Goal: Transaction & Acquisition: Download file/media

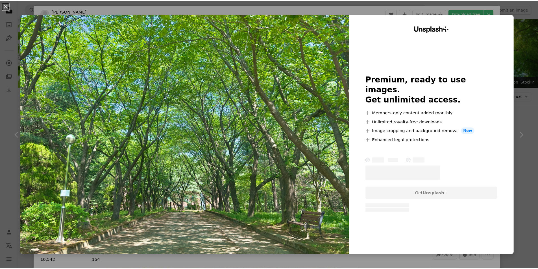
scroll to position [3524, 0]
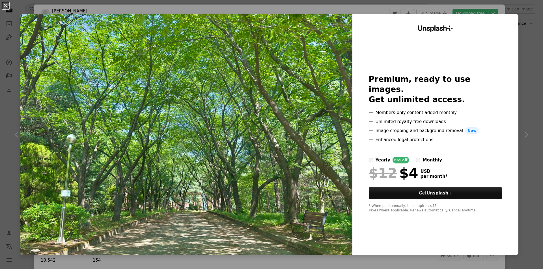
click at [531, 17] on div "An X shape Unsplash+ Premium, ready to use images. Get unlimited access. A plus…" at bounding box center [271, 134] width 543 height 269
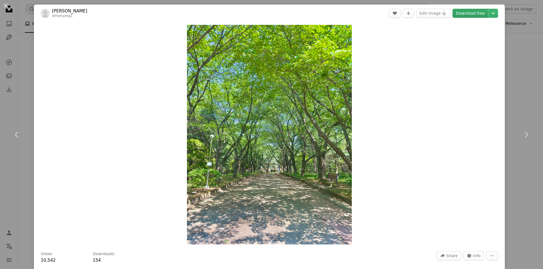
click at [476, 16] on link "Download free" at bounding box center [470, 13] width 36 height 9
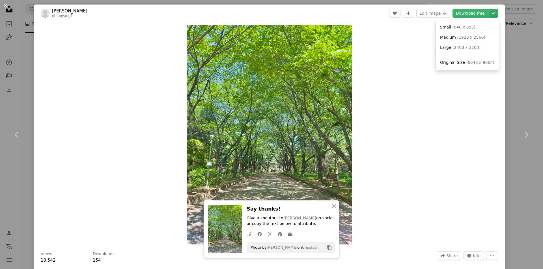
click at [488, 14] on icon "Chevron down" at bounding box center [492, 13] width 9 height 7
click at [467, 64] on span "( 6048 x 8064 )" at bounding box center [480, 62] width 28 height 5
click at [509, 159] on link "Chevron right" at bounding box center [526, 135] width 34 height 54
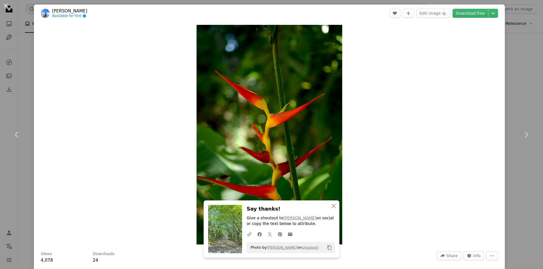
click at [524, 16] on div "An X shape Chevron left Chevron right An X shape Close Say thanks! Give a shout…" at bounding box center [271, 134] width 543 height 269
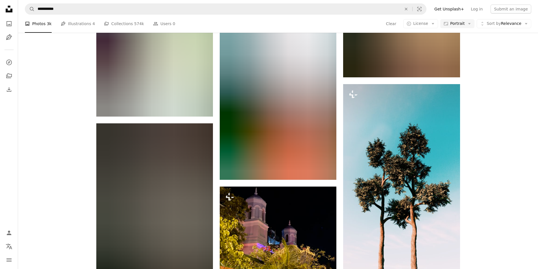
scroll to position [8611, 0]
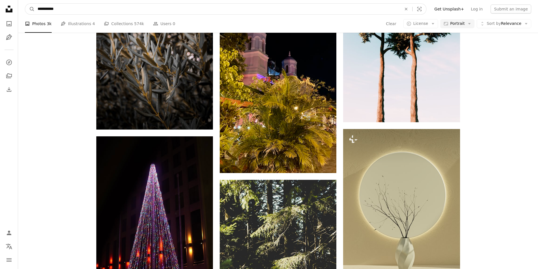
click at [96, 9] on input "**********" at bounding box center [217, 9] width 365 height 11
type input "**********"
click at [25, 4] on button "A magnifying glass" at bounding box center [30, 9] width 10 height 11
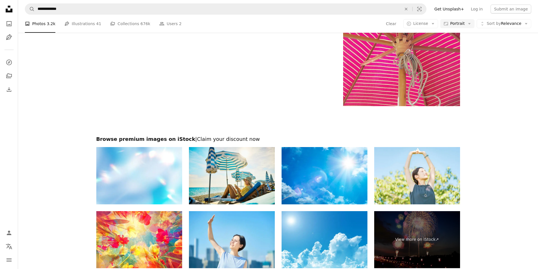
scroll to position [1490, 0]
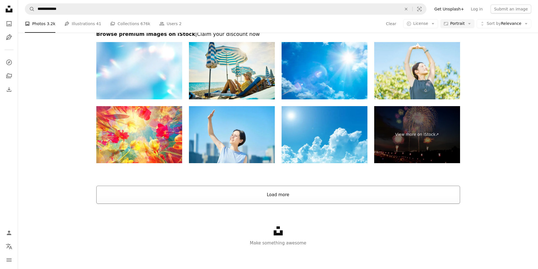
click at [296, 192] on button "Load more" at bounding box center [278, 195] width 364 height 18
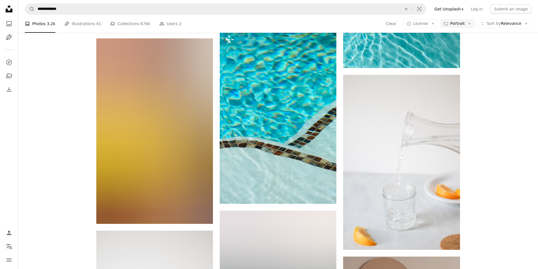
scroll to position [3327, 0]
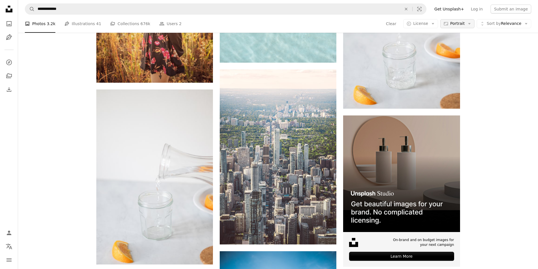
click at [452, 20] on button "Aspect ratio Portrait Arrow down" at bounding box center [458, 23] width 34 height 9
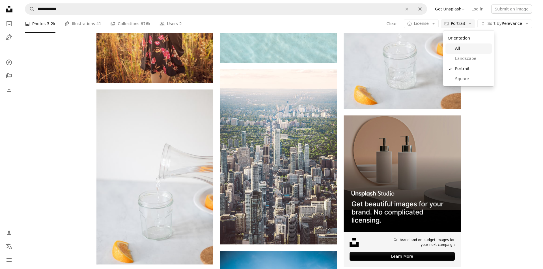
click at [462, 49] on span "All" at bounding box center [472, 49] width 34 height 6
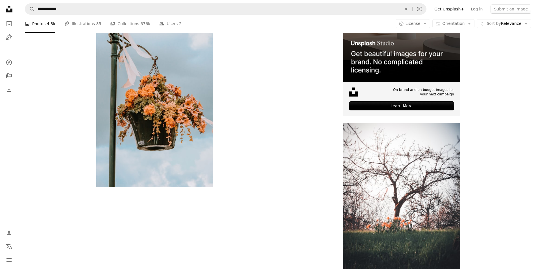
scroll to position [2346, 0]
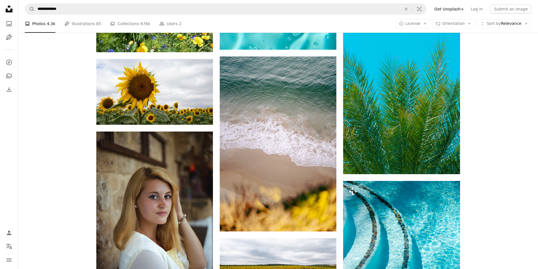
scroll to position [7941, 0]
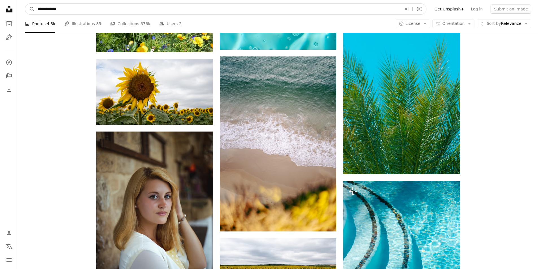
click at [105, 8] on input "**********" at bounding box center [217, 9] width 365 height 11
type input "******"
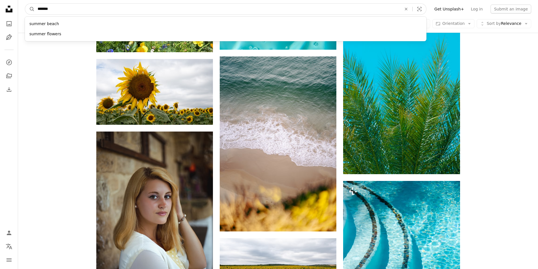
click button "A magnifying glass" at bounding box center [30, 9] width 10 height 11
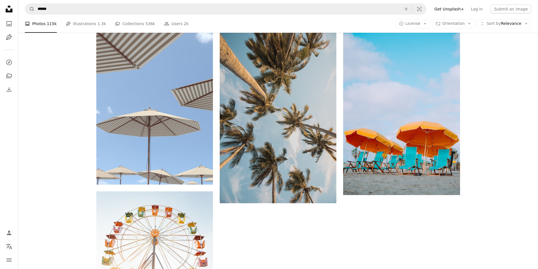
scroll to position [480, 0]
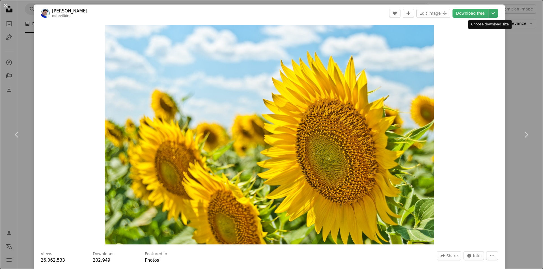
click at [490, 16] on icon "Chevron down" at bounding box center [492, 13] width 9 height 7
click at [517, 72] on div "An X shape Chevron left Chevron right [PERSON_NAME] notevilbird A heart A plus …" at bounding box center [271, 134] width 543 height 269
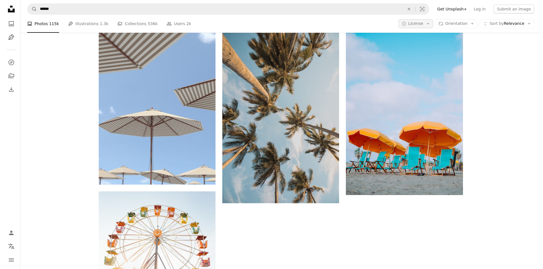
scroll to position [396, 0]
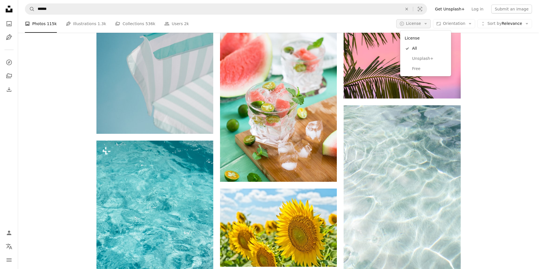
click at [427, 25] on icon "Arrow down" at bounding box center [425, 23] width 5 height 5
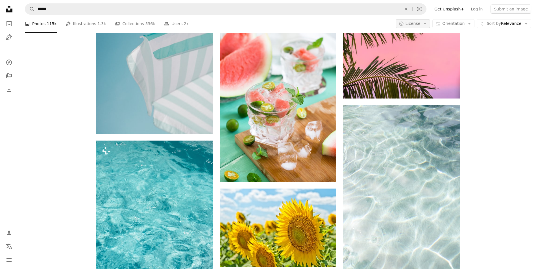
click at [427, 25] on icon "Arrow down" at bounding box center [425, 23] width 5 height 5
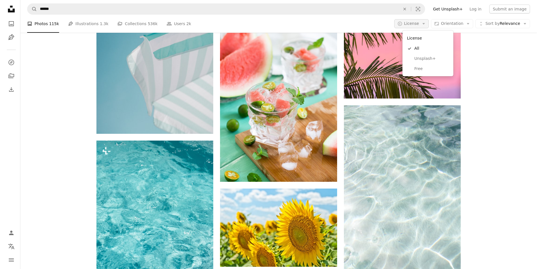
scroll to position [0, 0]
click at [427, 25] on icon "Arrow down" at bounding box center [425, 23] width 5 height 5
click at [429, 64] on link "Free" at bounding box center [425, 69] width 46 height 10
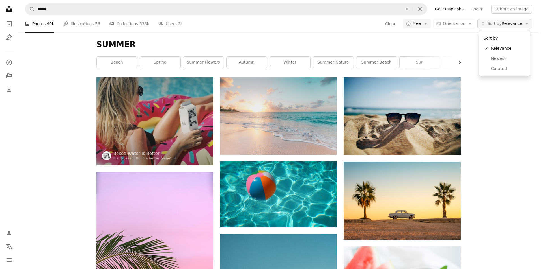
click at [496, 22] on span "Sort by" at bounding box center [494, 23] width 14 height 5
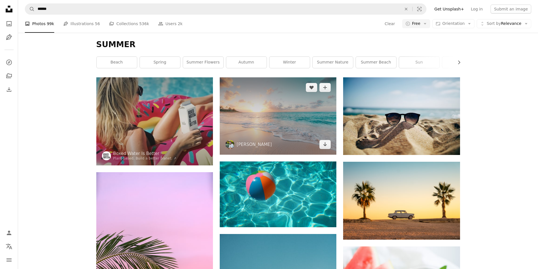
click at [315, 119] on img at bounding box center [278, 115] width 117 height 77
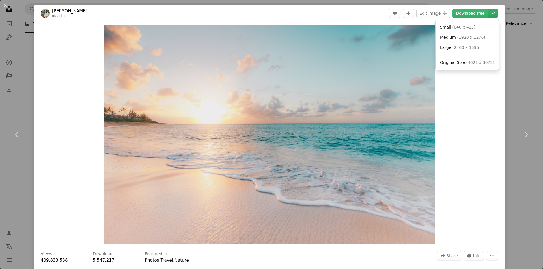
click at [492, 13] on icon "Chevron down" at bounding box center [492, 13] width 9 height 7
click at [510, 52] on div "An X shape Chevron left Chevron right [PERSON_NAME] oulashin A heart A plus sig…" at bounding box center [271, 134] width 543 height 269
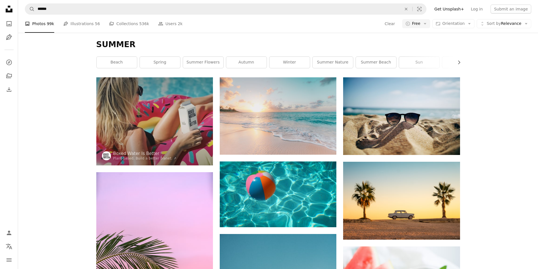
scroll to position [593, 0]
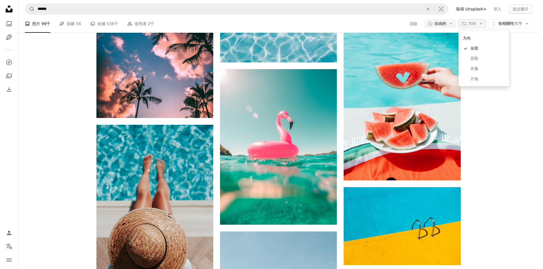
click at [475, 23] on font "方向" at bounding box center [472, 23] width 8 height 5
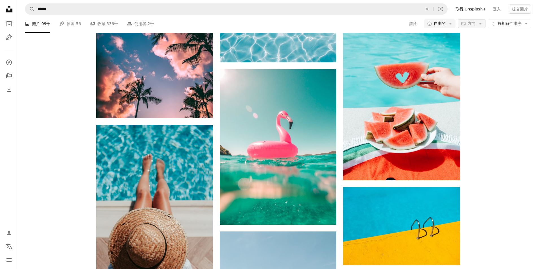
click at [475, 23] on font "方向" at bounding box center [472, 23] width 8 height 5
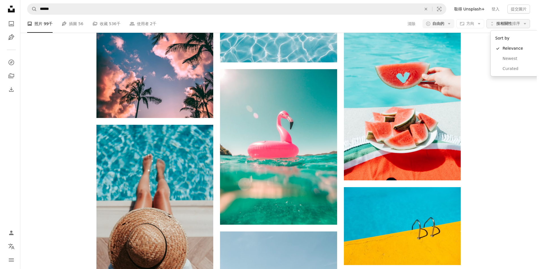
scroll to position [0, 0]
click at [517, 24] on font "排序" at bounding box center [518, 23] width 8 height 5
click at [518, 68] on span "精選" at bounding box center [517, 69] width 34 height 6
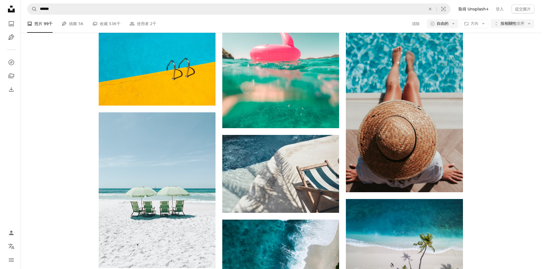
scroll to position [1102, 0]
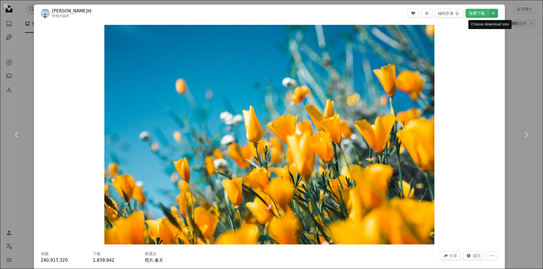
click at [488, 14] on icon "Chevron down" at bounding box center [492, 13] width 9 height 7
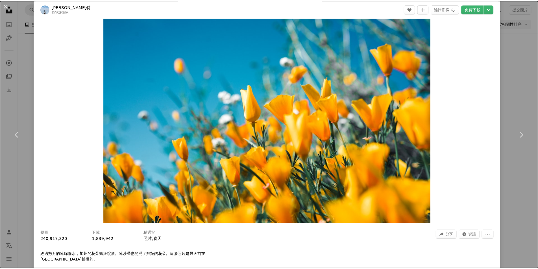
scroll to position [57, 0]
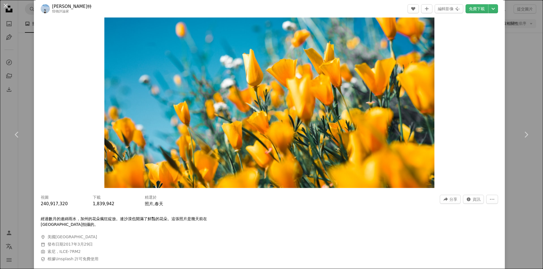
click at [503, 64] on div "An X shape Chevron left Chevron right [PERSON_NAME]密特 怪物評論家 A heart A plus sign…" at bounding box center [271, 134] width 543 height 269
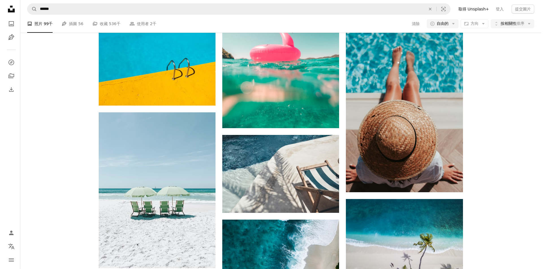
scroll to position [2430, 0]
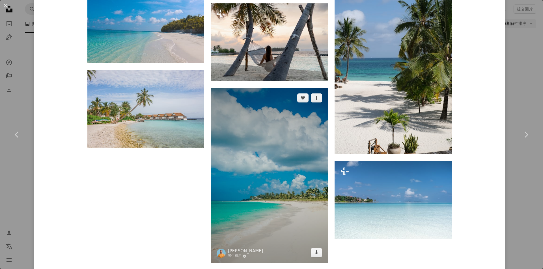
scroll to position [6038, 0]
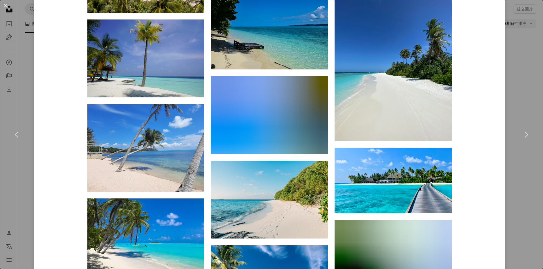
scroll to position [8987, 0]
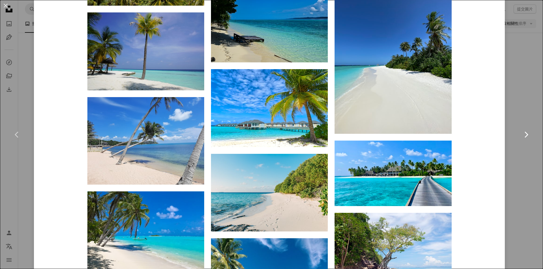
click at [509, 119] on link "Chevron right" at bounding box center [526, 135] width 34 height 54
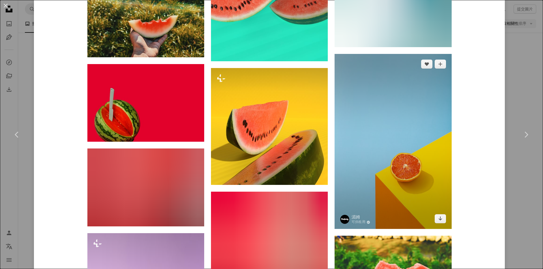
scroll to position [735, 0]
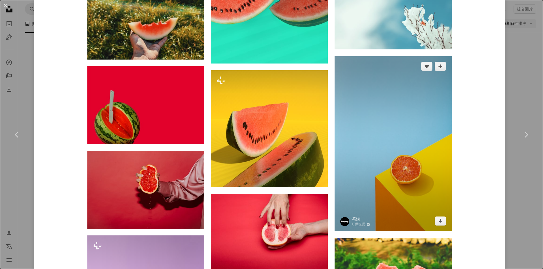
click at [396, 149] on img at bounding box center [392, 143] width 117 height 175
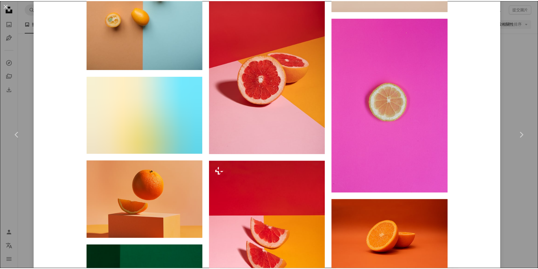
scroll to position [509, 0]
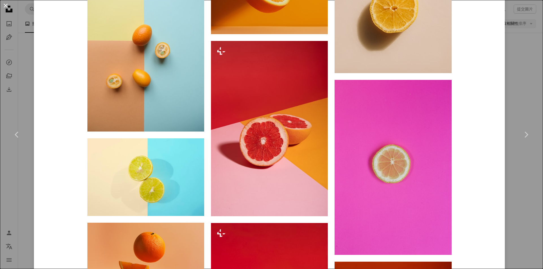
click at [9, 7] on button "An X shape" at bounding box center [5, 5] width 7 height 7
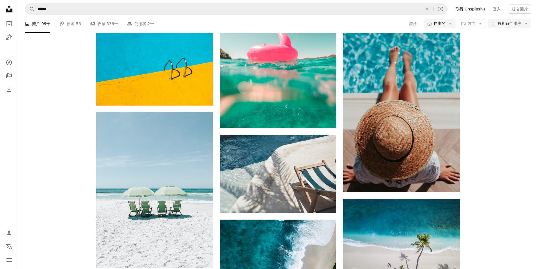
scroll to position [4070, 0]
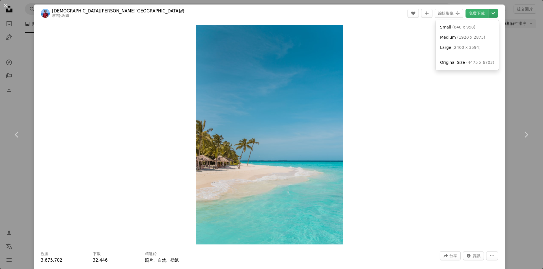
click at [488, 15] on icon "Chevron down" at bounding box center [492, 13] width 9 height 7
click at [509, 41] on dialog "An X shape Chevron left Chevron right 穆[PERSON_NAME]姆 A heart A plus sign 編輯影像 …" at bounding box center [271, 134] width 543 height 269
click at [6, 6] on button "An X shape" at bounding box center [5, 5] width 7 height 7
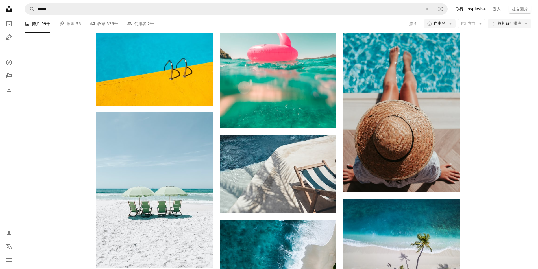
scroll to position [6500, 0]
click at [447, 22] on button "A copyright icon © 自由的 Arrow down" at bounding box center [440, 23] width 32 height 9
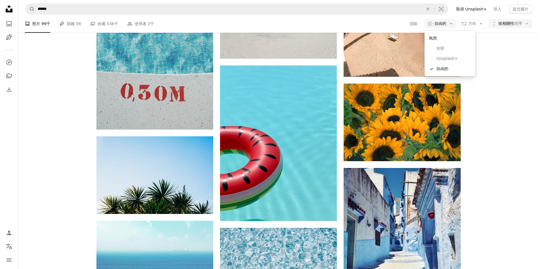
click at [472, 21] on body "Unsplash logo Unsplash Home A photo Pen Tool A compass A stack of folders Downl…" at bounding box center [269, 134] width 538 height 269
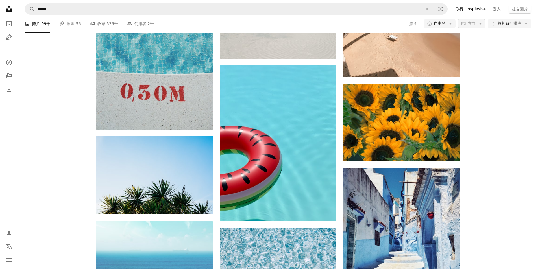
click at [471, 25] on font "方向" at bounding box center [472, 23] width 8 height 5
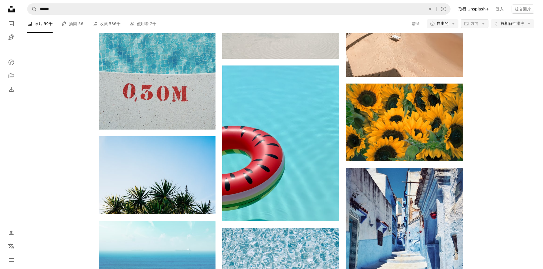
scroll to position [0, 0]
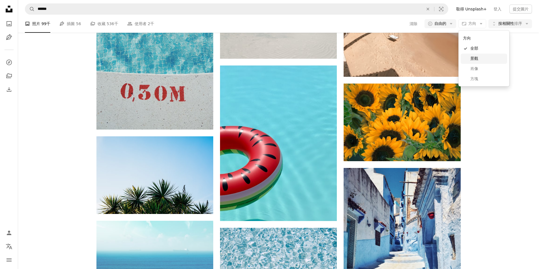
click at [477, 57] on font "景觀" at bounding box center [474, 58] width 8 height 5
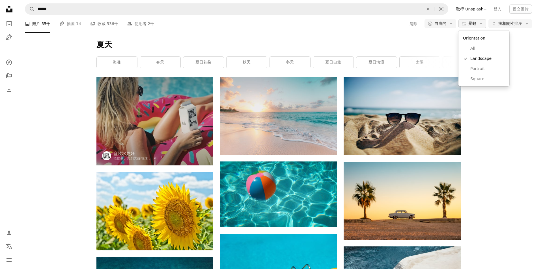
click at [473, 21] on font "景觀" at bounding box center [472, 23] width 8 height 5
click at [475, 70] on font "肖像" at bounding box center [474, 68] width 8 height 5
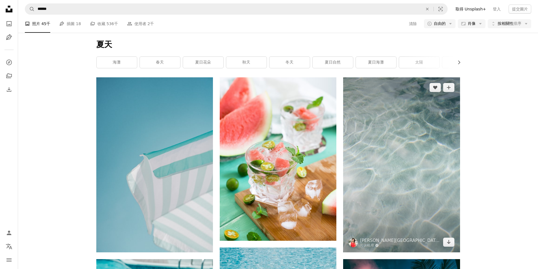
scroll to position [57, 0]
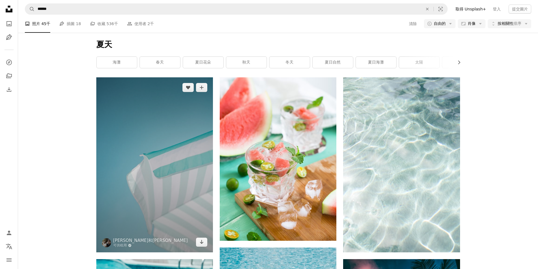
click at [168, 122] on img at bounding box center [154, 164] width 117 height 175
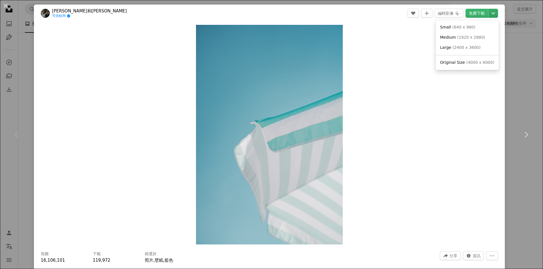
click at [491, 13] on icon "選擇下載大小" at bounding box center [492, 13] width 3 height 2
drag, startPoint x: 489, startPoint y: 13, endPoint x: 492, endPoint y: 17, distance: 4.6
click at [491, 13] on icon "選擇下載大小" at bounding box center [492, 13] width 3 height 2
click at [517, 73] on div "An X shape Chevron left Chevron right 路易絲和尼克 可供租用 A checkmark inside of a circl…" at bounding box center [271, 134] width 543 height 269
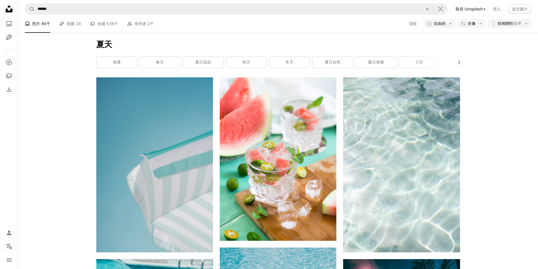
scroll to position [367, 0]
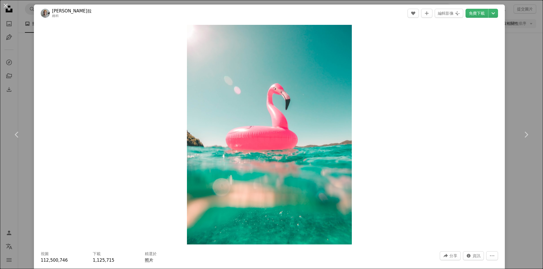
click at [495, 13] on header "[PERSON_NAME]拉 維科 A heart A plus sign 編輯影像 Plus sign for Unsplash+ 免費下載 Chevron…" at bounding box center [269, 14] width 471 height 18
click at [491, 12] on icon "選擇下載大小" at bounding box center [492, 13] width 3 height 2
click at [517, 70] on div "An X shape Chevron left Chevron right 維科·莫札拉 維科 A heart A plus sign 編輯影像 Plus s…" at bounding box center [271, 134] width 543 height 269
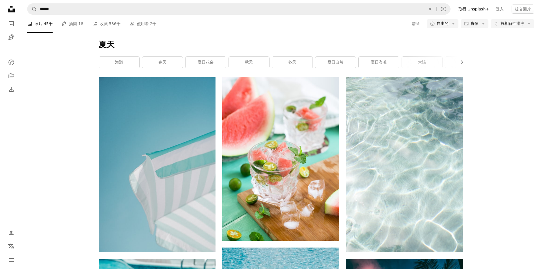
scroll to position [565, 0]
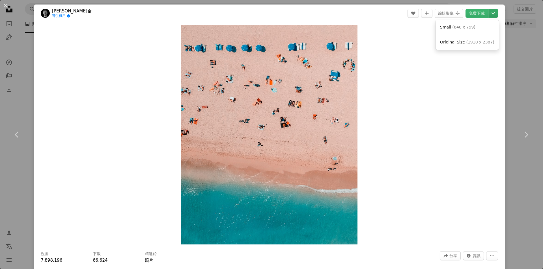
click at [490, 15] on icon "Chevron down" at bounding box center [492, 13] width 9 height 7
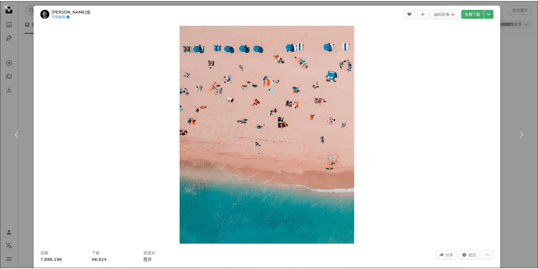
scroll to position [28, 0]
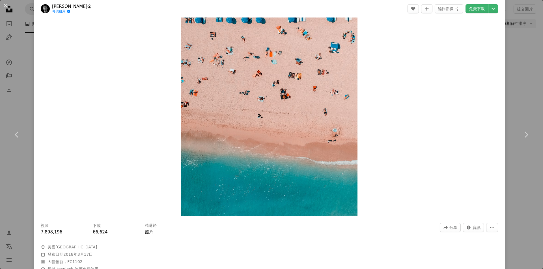
click at [514, 41] on div "An X shape Chevron left Chevron right [PERSON_NAME]金 可供租用 A checkmark inside of…" at bounding box center [271, 134] width 543 height 269
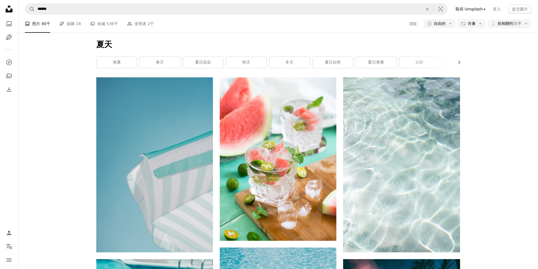
scroll to position [1809, 0]
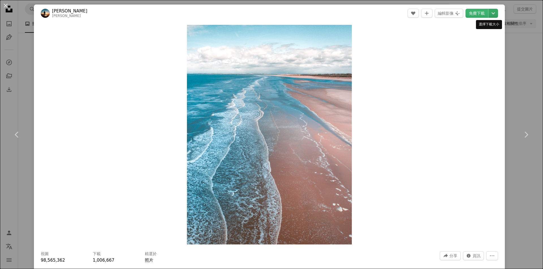
click at [488, 14] on icon "Chevron down" at bounding box center [492, 13] width 9 height 7
click at [515, 35] on dialog "An X shape Chevron left Chevron right [PERSON_NAME]夫克 A heart A plus sign 編輯影像 …" at bounding box center [271, 134] width 543 height 269
click at [523, 63] on div "An X shape Chevron left Chevron right [PERSON_NAME]夫克 A heart A plus sign 編輯影像 …" at bounding box center [271, 134] width 543 height 269
